Goal: Task Accomplishment & Management: Use online tool/utility

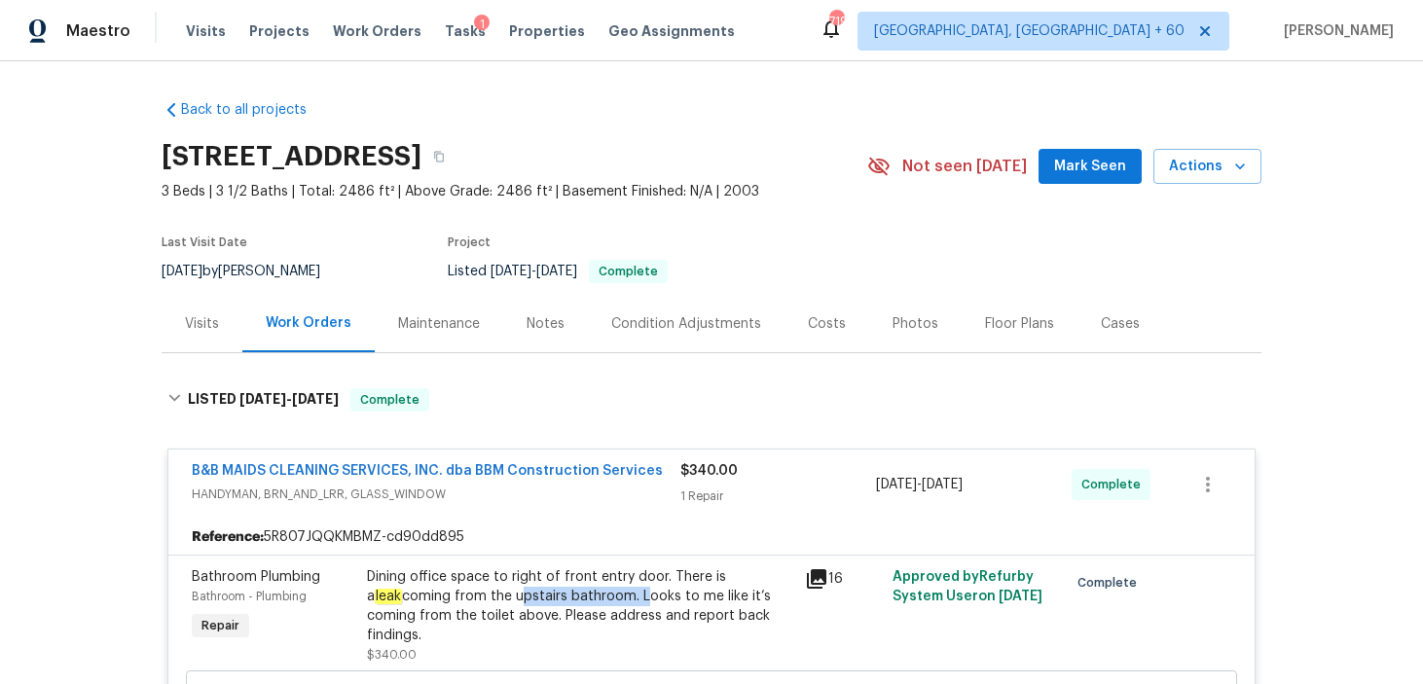
click at [474, 26] on div "1" at bounding box center [482, 24] width 16 height 19
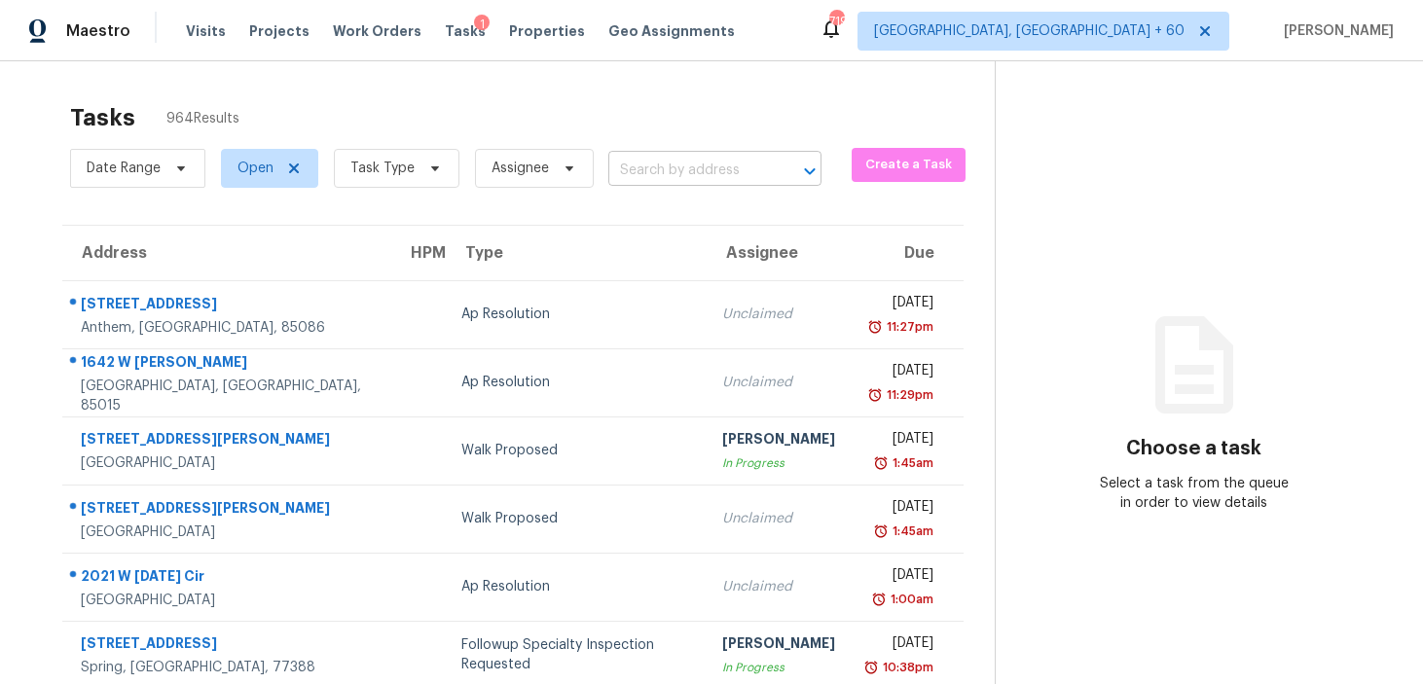
click at [657, 173] on input "text" at bounding box center [687, 171] width 159 height 30
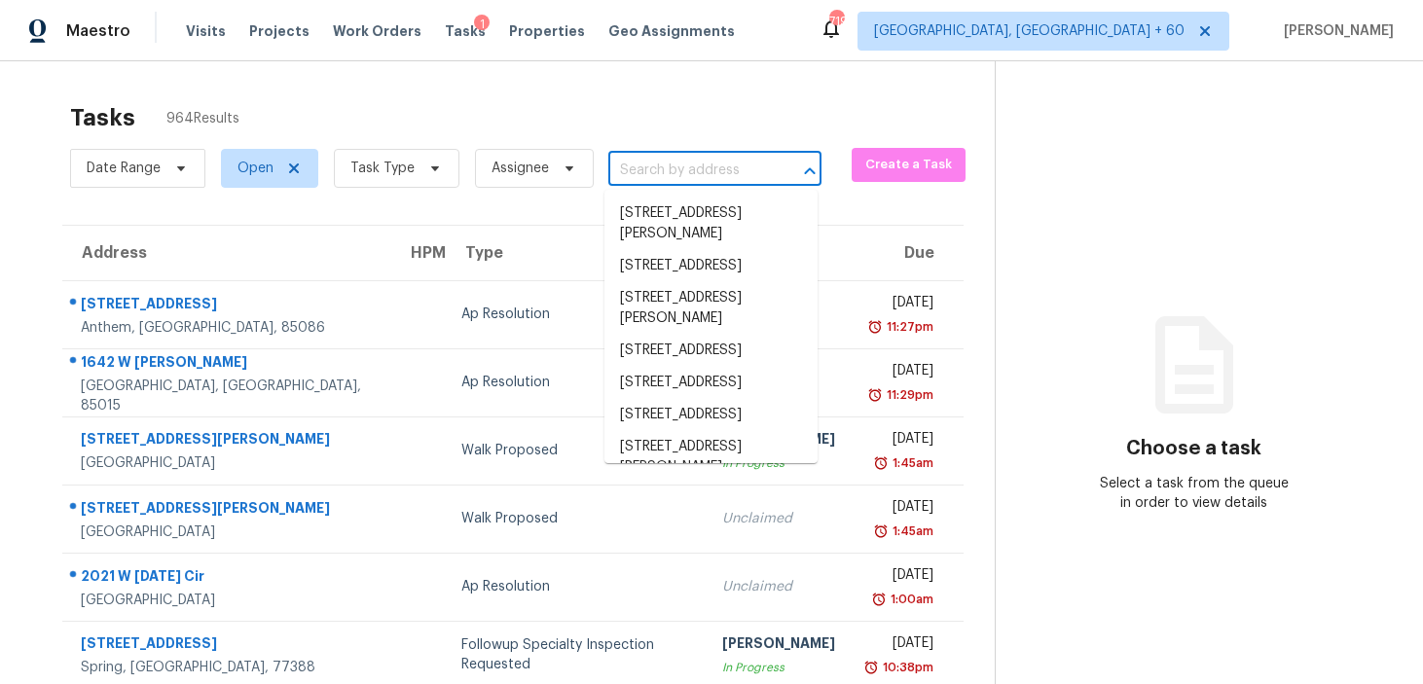
paste input "[STREET_ADDRESS]"
type input "[STREET_ADDRESS]"
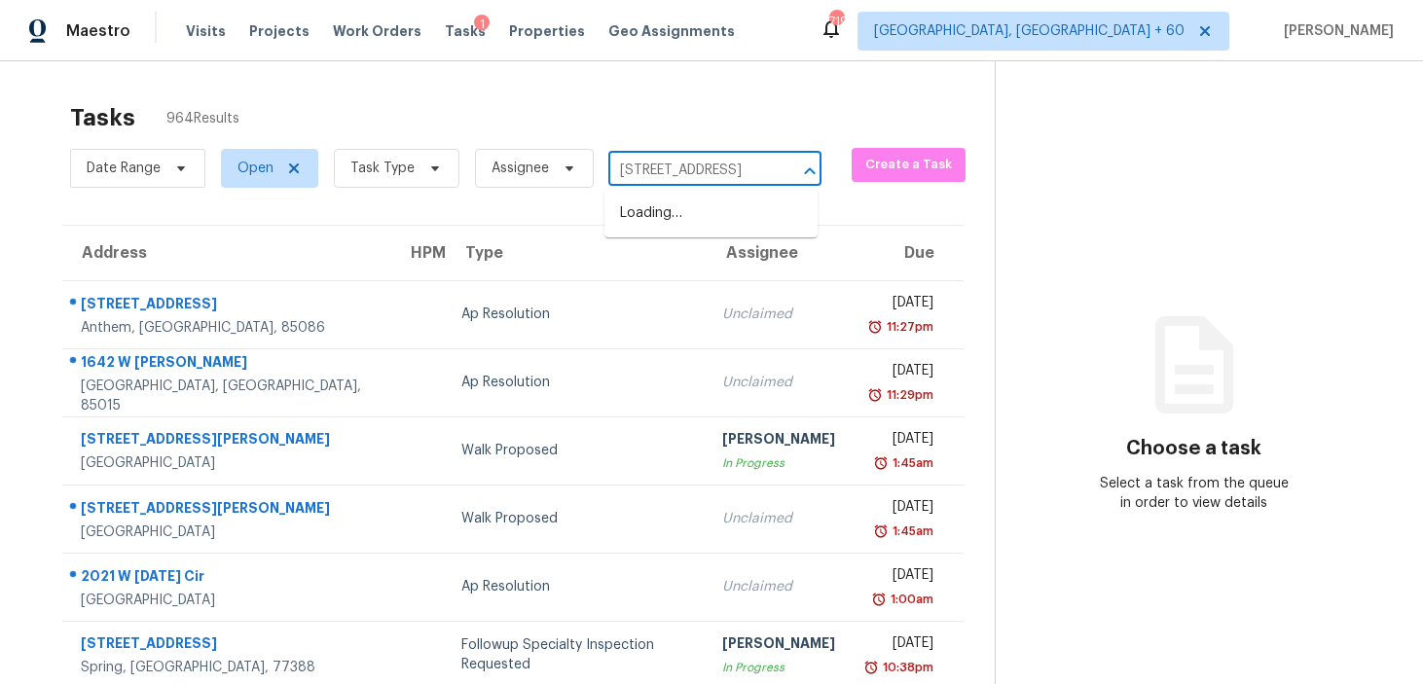
scroll to position [0, 74]
click at [653, 218] on li "[STREET_ADDRESS]" at bounding box center [711, 214] width 213 height 32
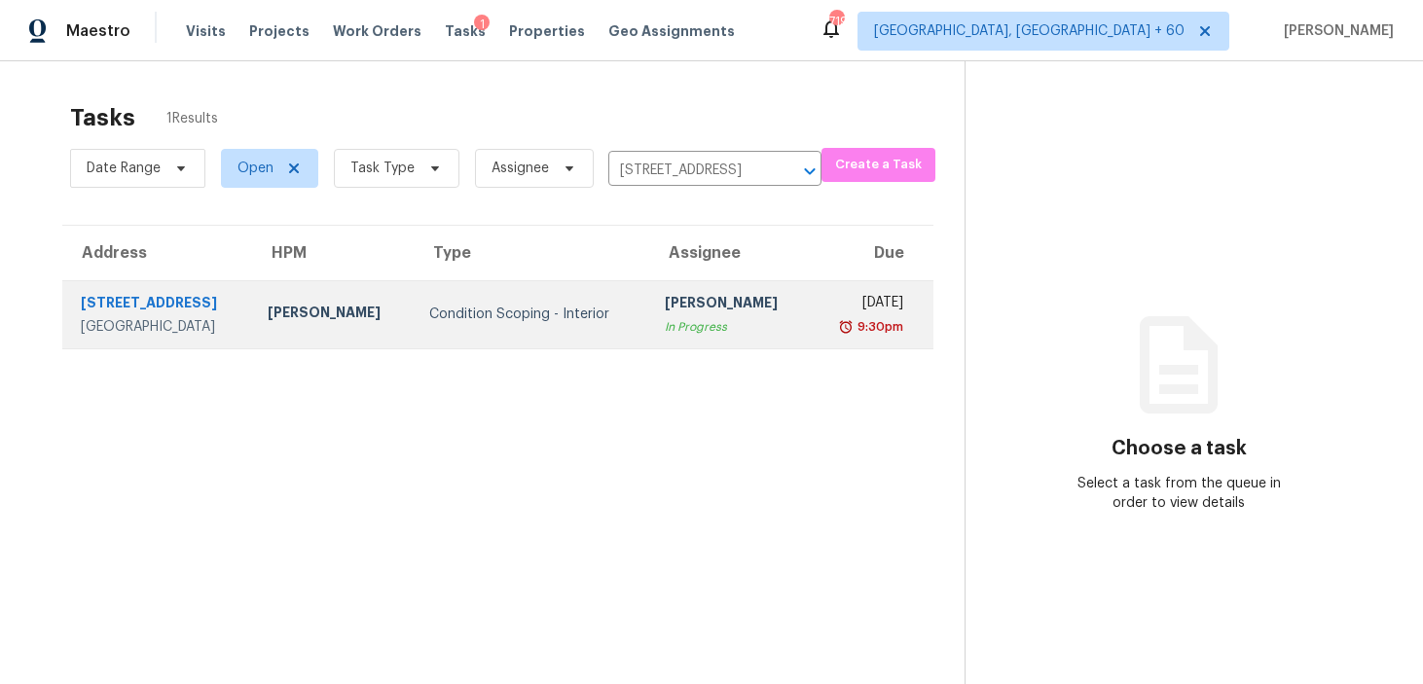
click at [665, 329] on div "In Progress" at bounding box center [729, 326] width 129 height 19
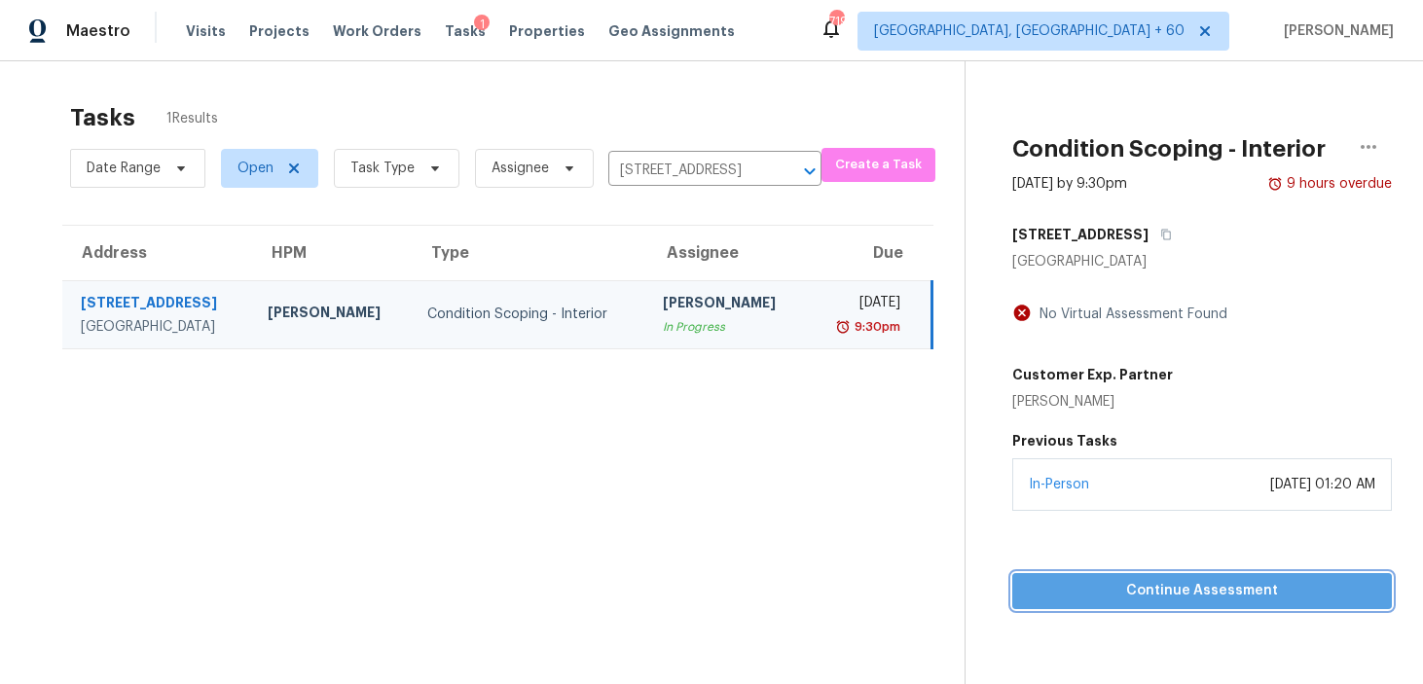
click at [1107, 591] on span "Continue Assessment" at bounding box center [1202, 591] width 349 height 24
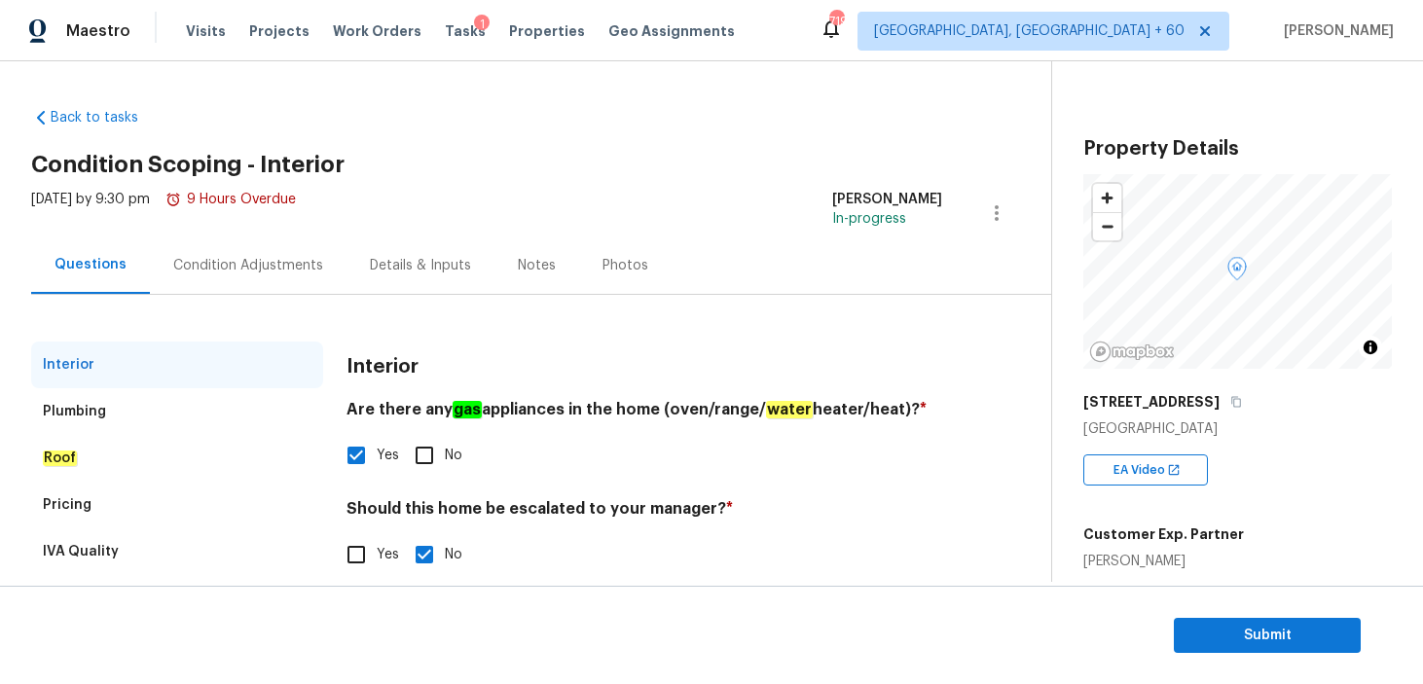
scroll to position [46, 0]
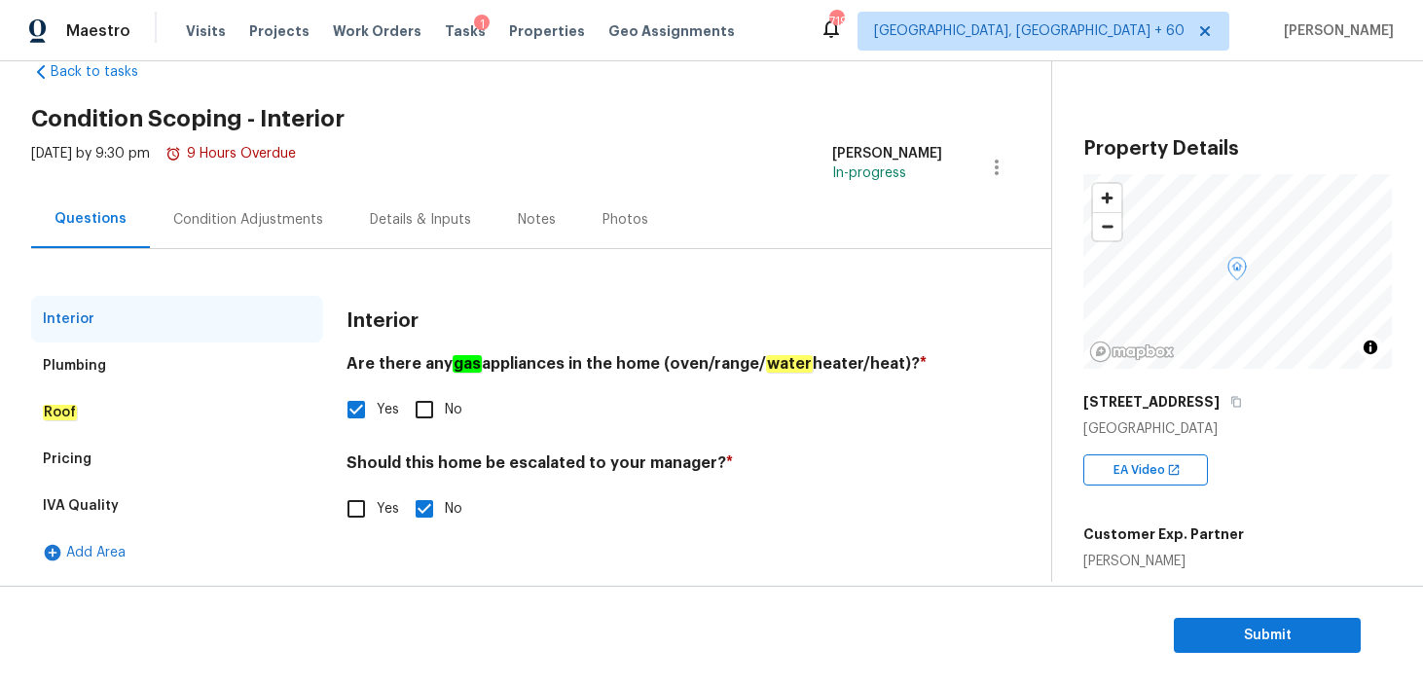
click at [297, 224] on div "Condition Adjustments" at bounding box center [248, 219] width 150 height 19
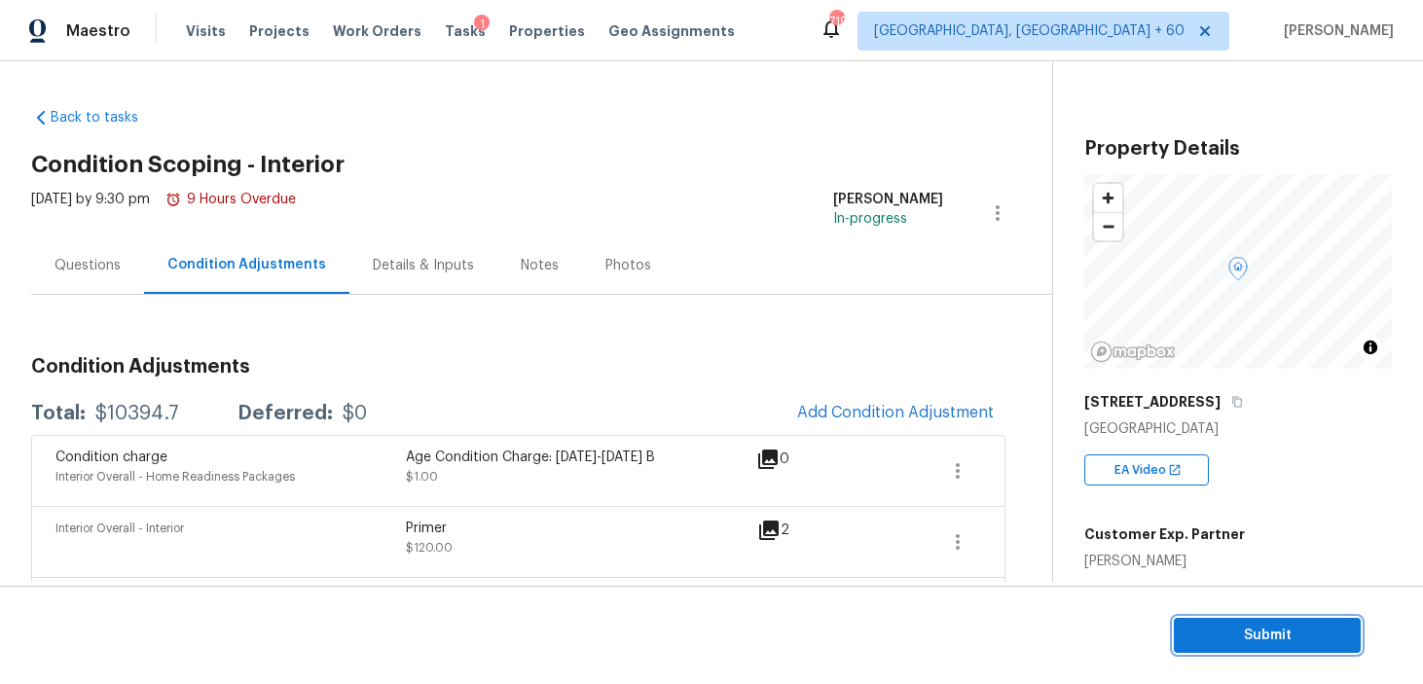
click at [1230, 639] on span "Submit" at bounding box center [1268, 636] width 156 height 24
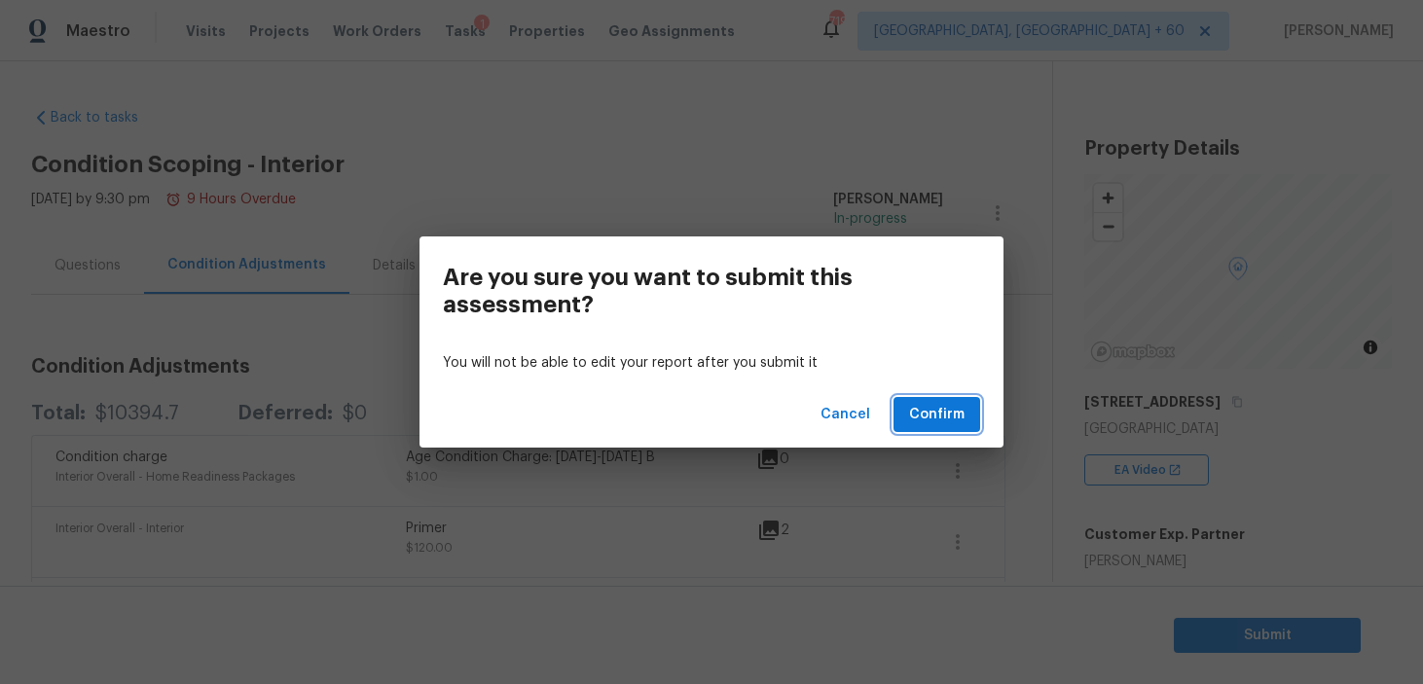
click at [952, 424] on span "Confirm" at bounding box center [936, 415] width 55 height 24
